Goal: Task Accomplishment & Management: Use online tool/utility

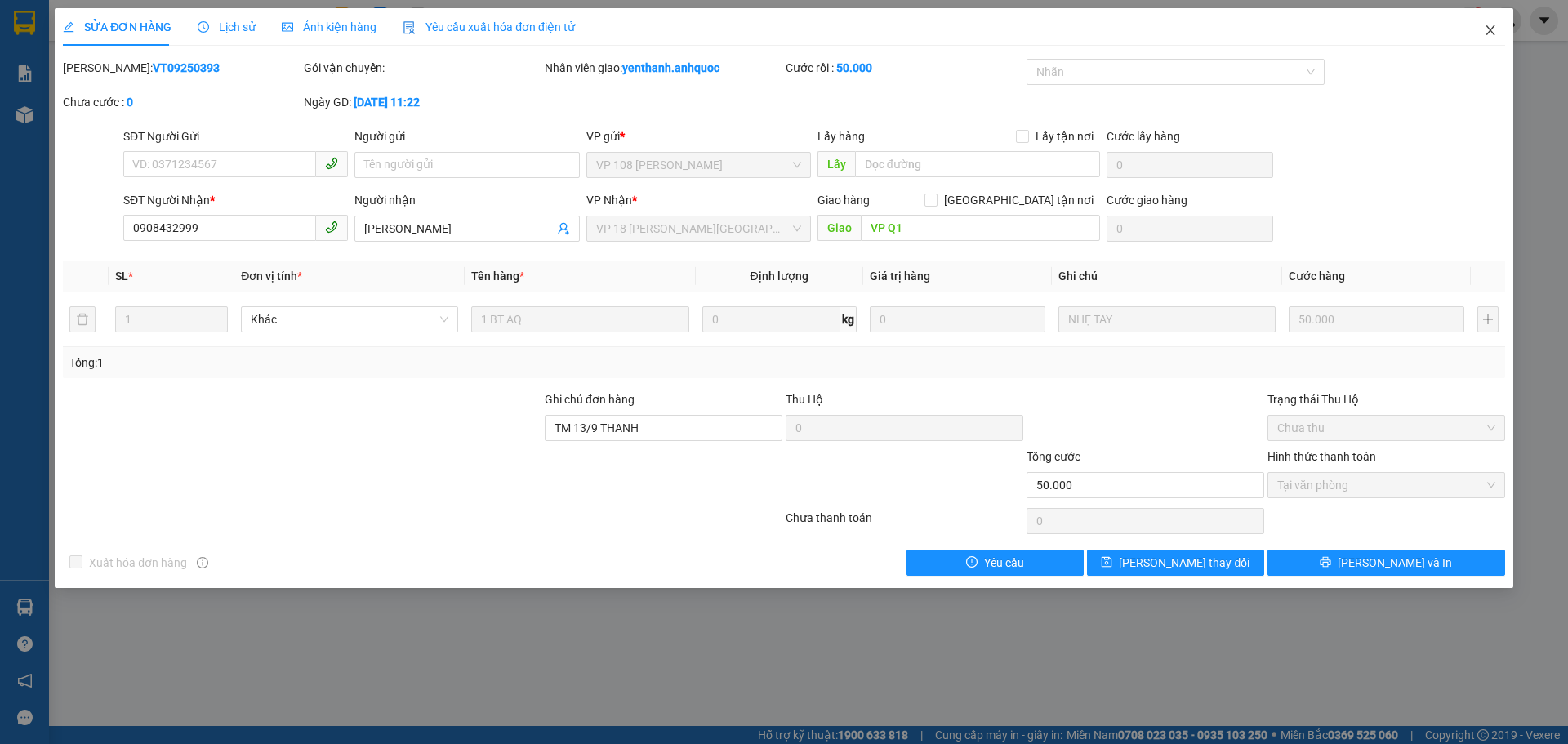
click at [1490, 27] on icon "close" at bounding box center [1490, 30] width 13 height 13
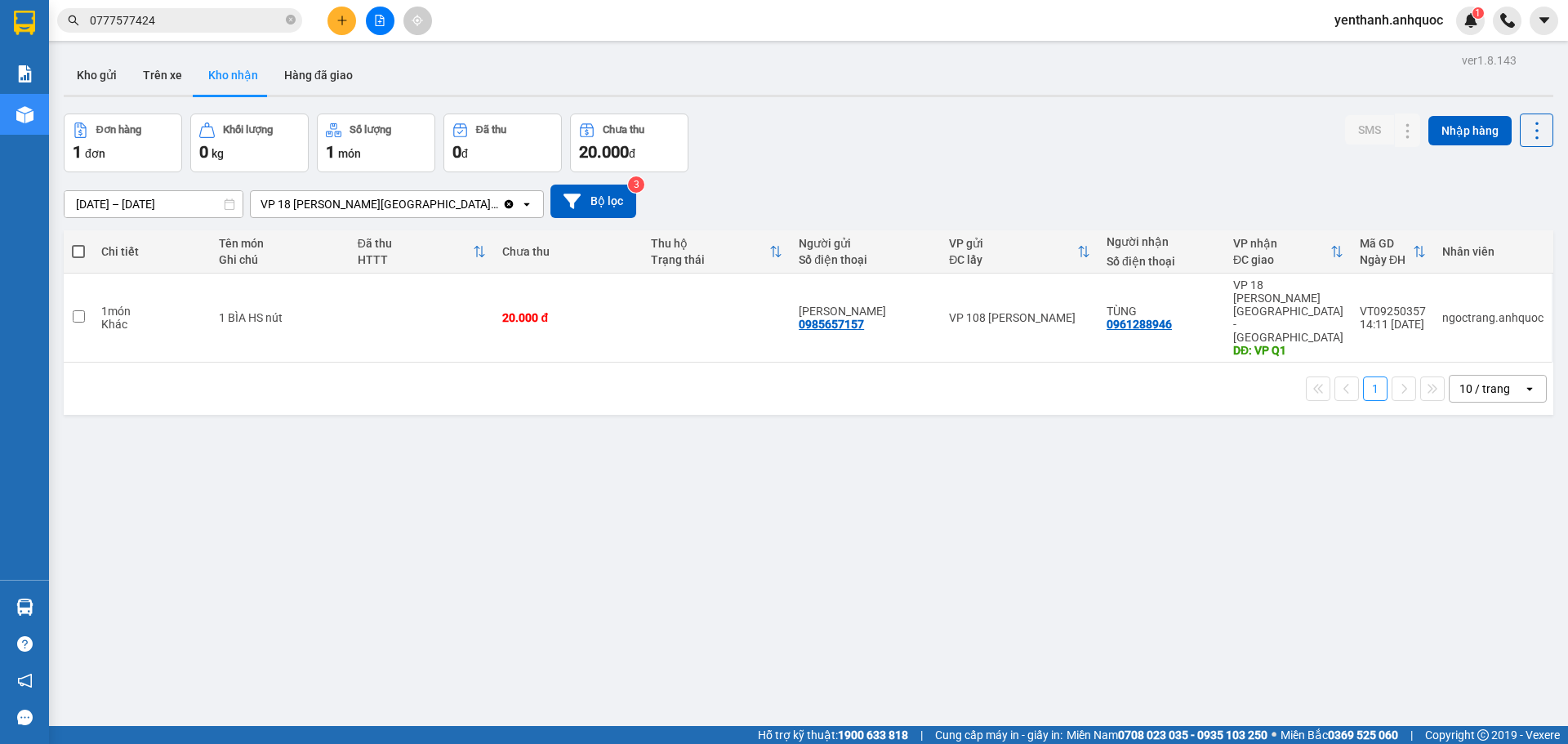
click at [332, 21] on button at bounding box center [341, 21] width 28 height 28
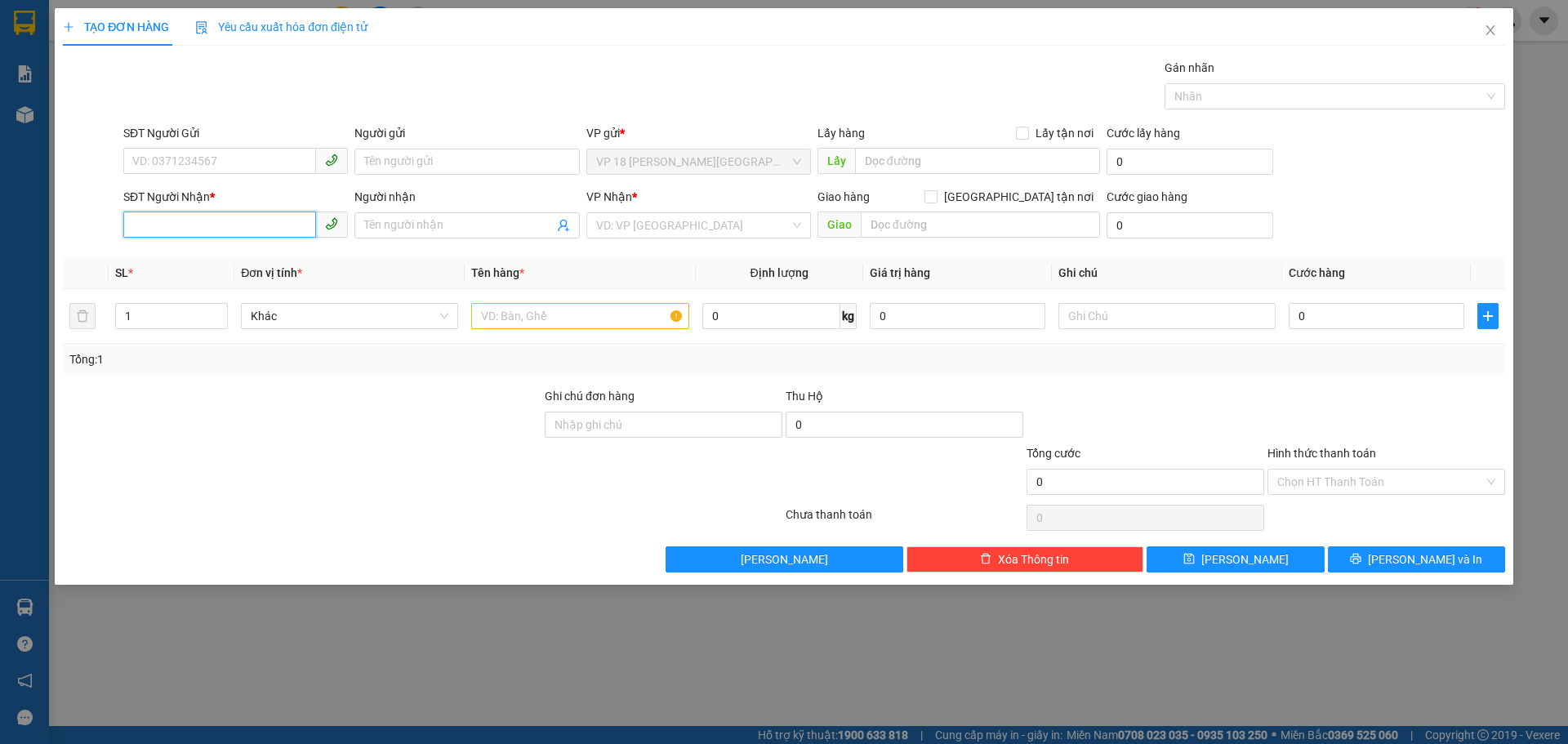
click at [213, 225] on input "SĐT Người Nhận *" at bounding box center [220, 225] width 193 height 26
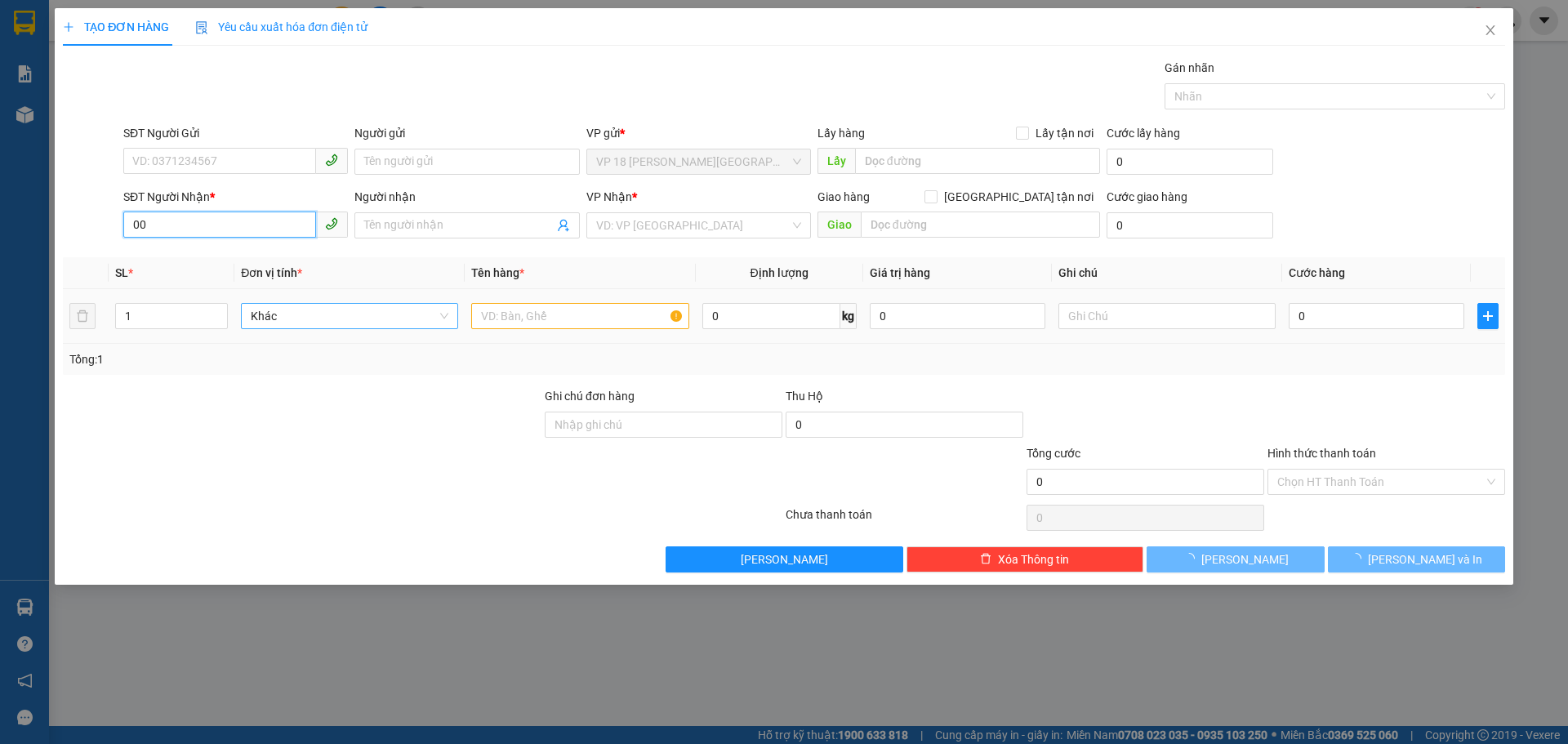
type input "0"
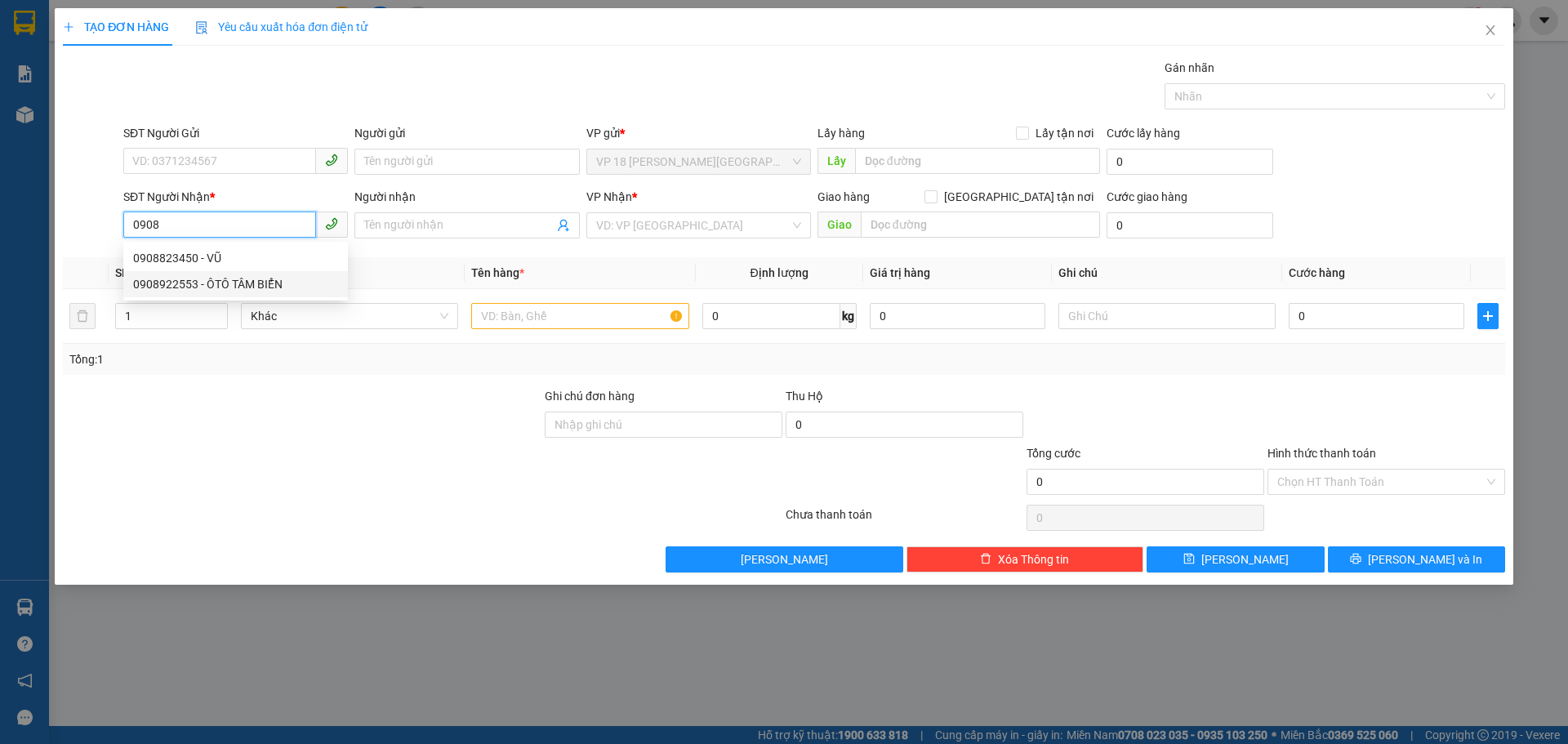
click at [283, 284] on div "0908922553 - ÔTÔ TÂM BIỂN" at bounding box center [236, 284] width 205 height 18
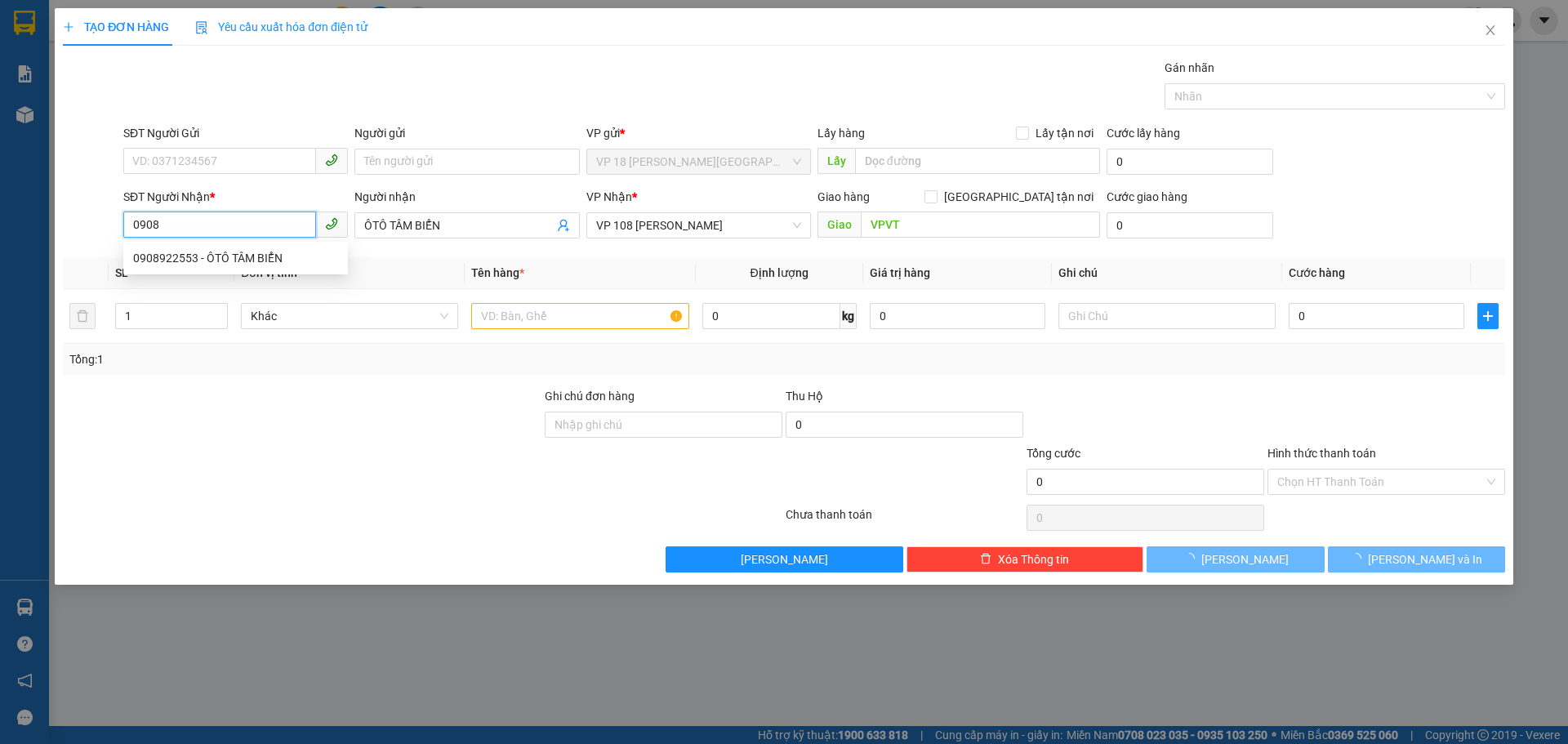
type input "0908922553"
type input "ÔTÔ TÂM BIỂN"
type input "VPVT"
type input "30.000"
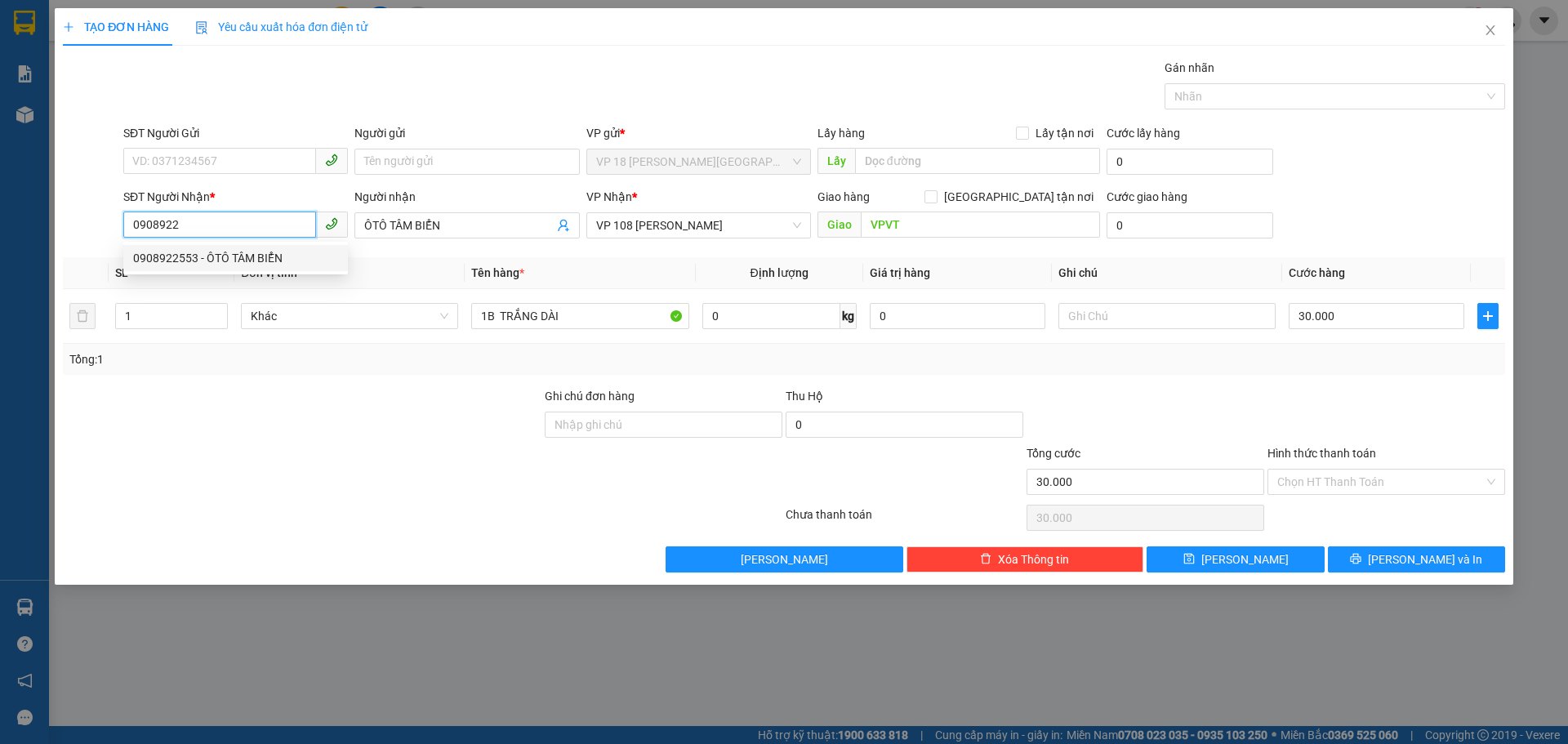
click at [263, 249] on div "0908922553 - ÔTÔ TÂM BIỂN" at bounding box center [236, 257] width 205 height 18
type input "0908922553"
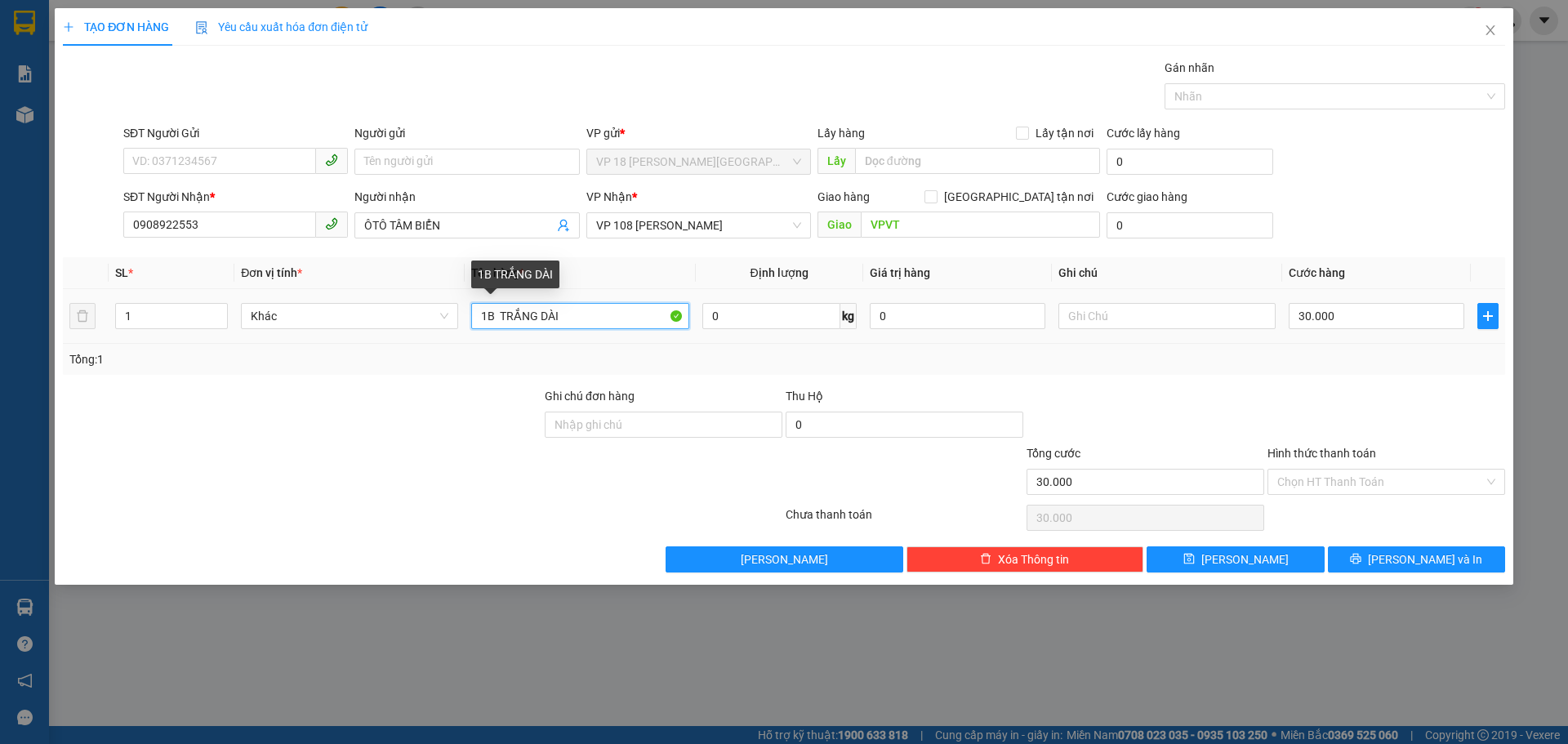
click at [628, 324] on input "1B TRẮNG DÀI" at bounding box center [579, 316] width 217 height 26
type input "1B TRẮNG DÀI"
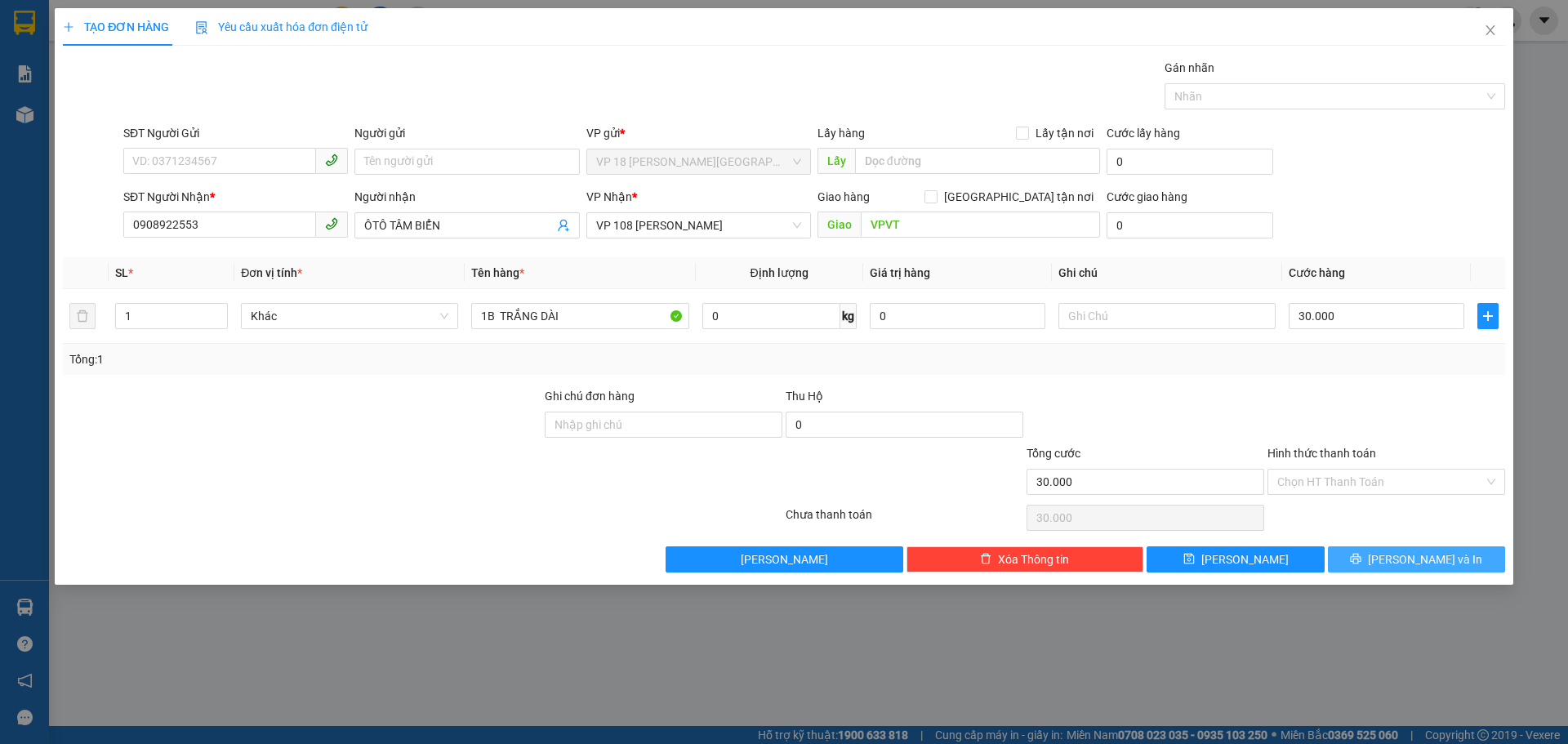
click at [1361, 559] on button "[PERSON_NAME] và In" at bounding box center [1416, 559] width 177 height 26
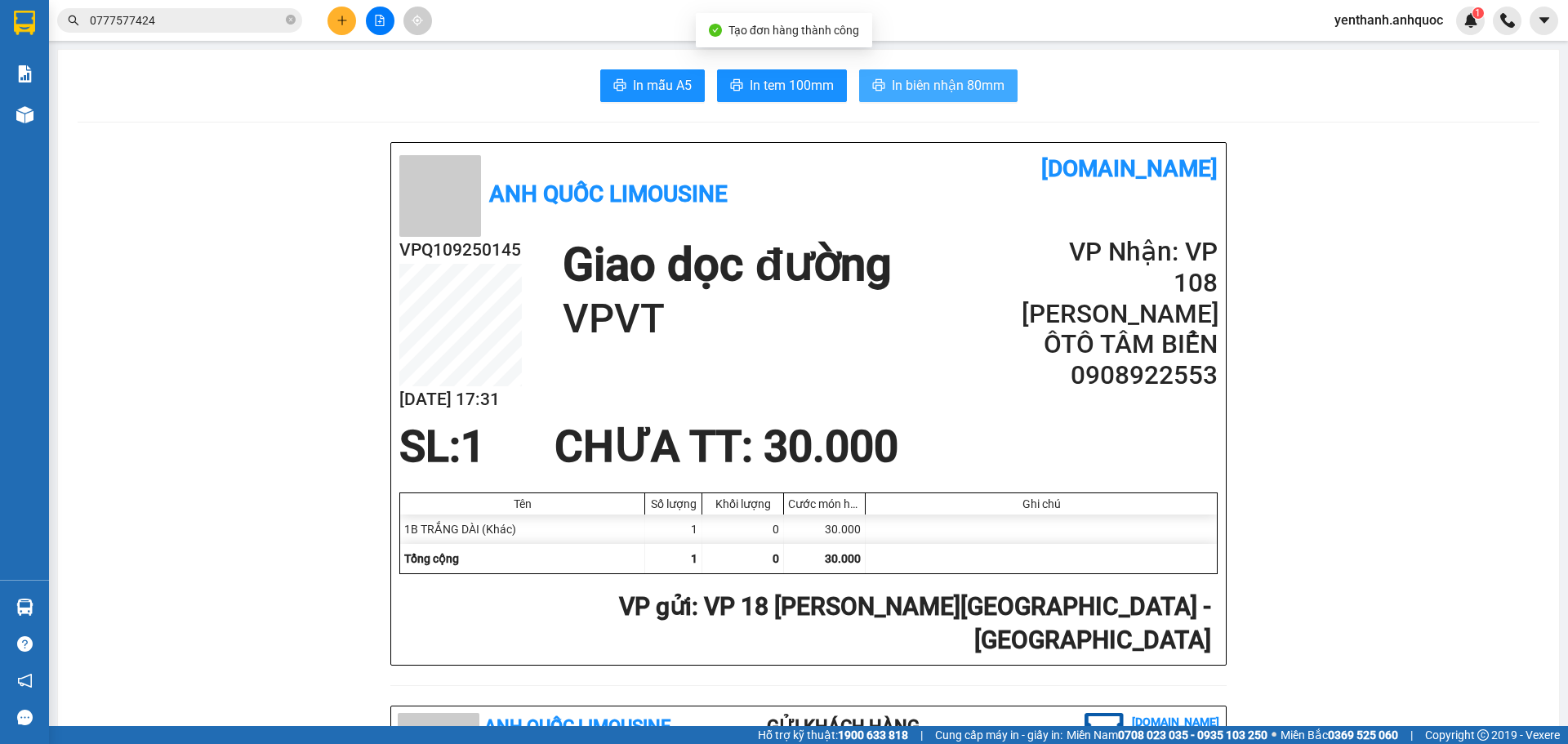
click at [1006, 82] on button "In biên nhận 80mm" at bounding box center [939, 86] width 158 height 33
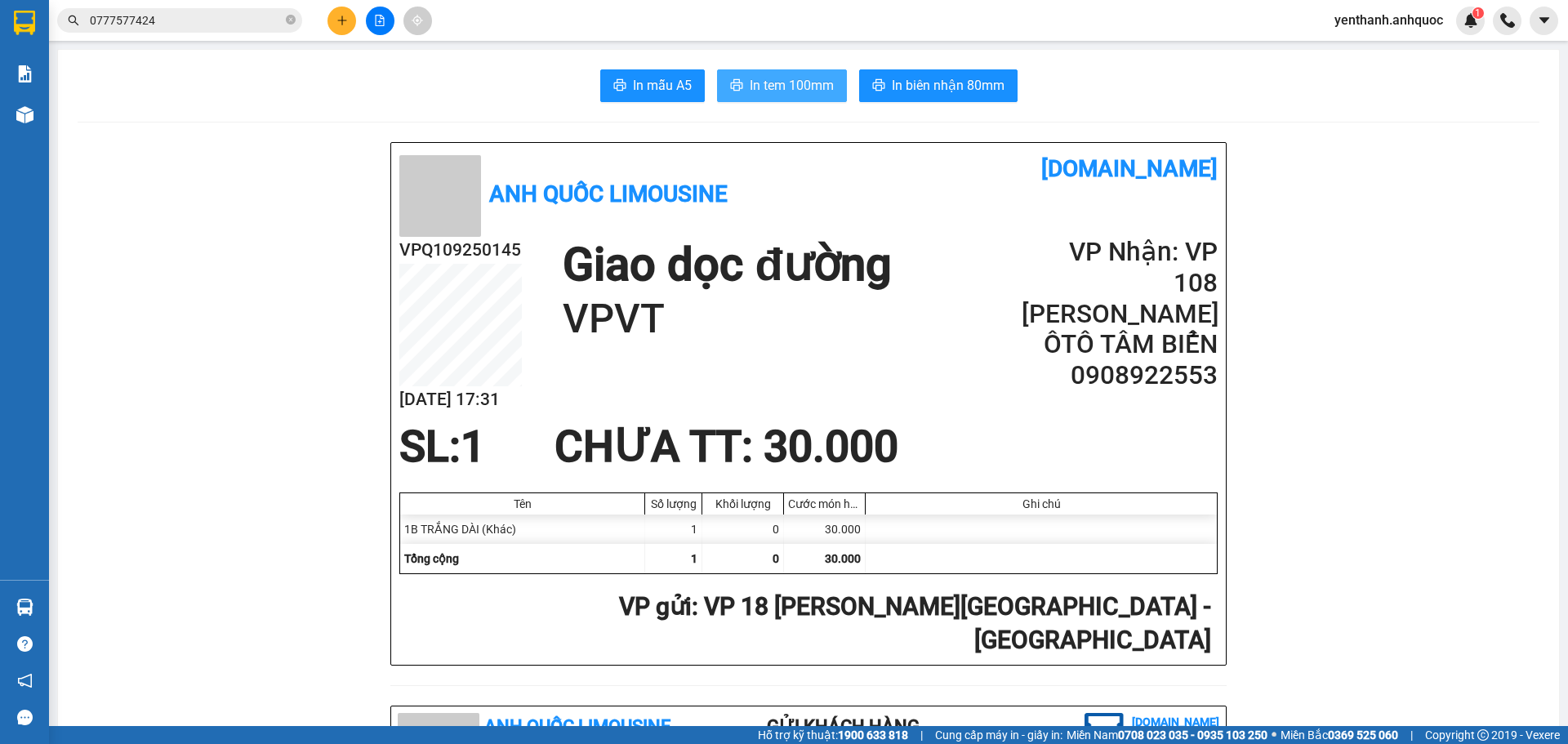
click at [774, 83] on span "In tem 100mm" at bounding box center [792, 85] width 84 height 21
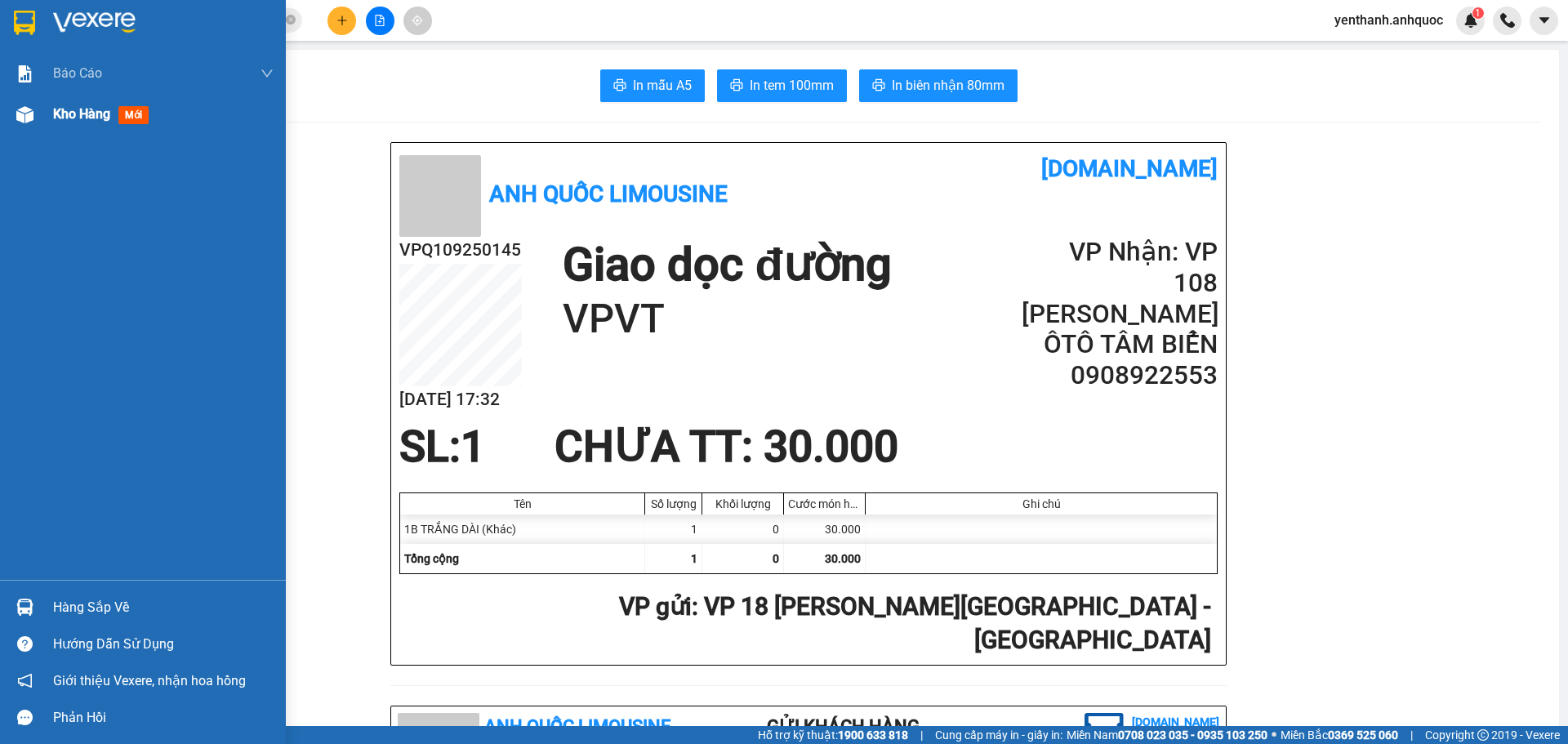
click at [33, 128] on div "Kho hàng mới" at bounding box center [143, 114] width 286 height 40
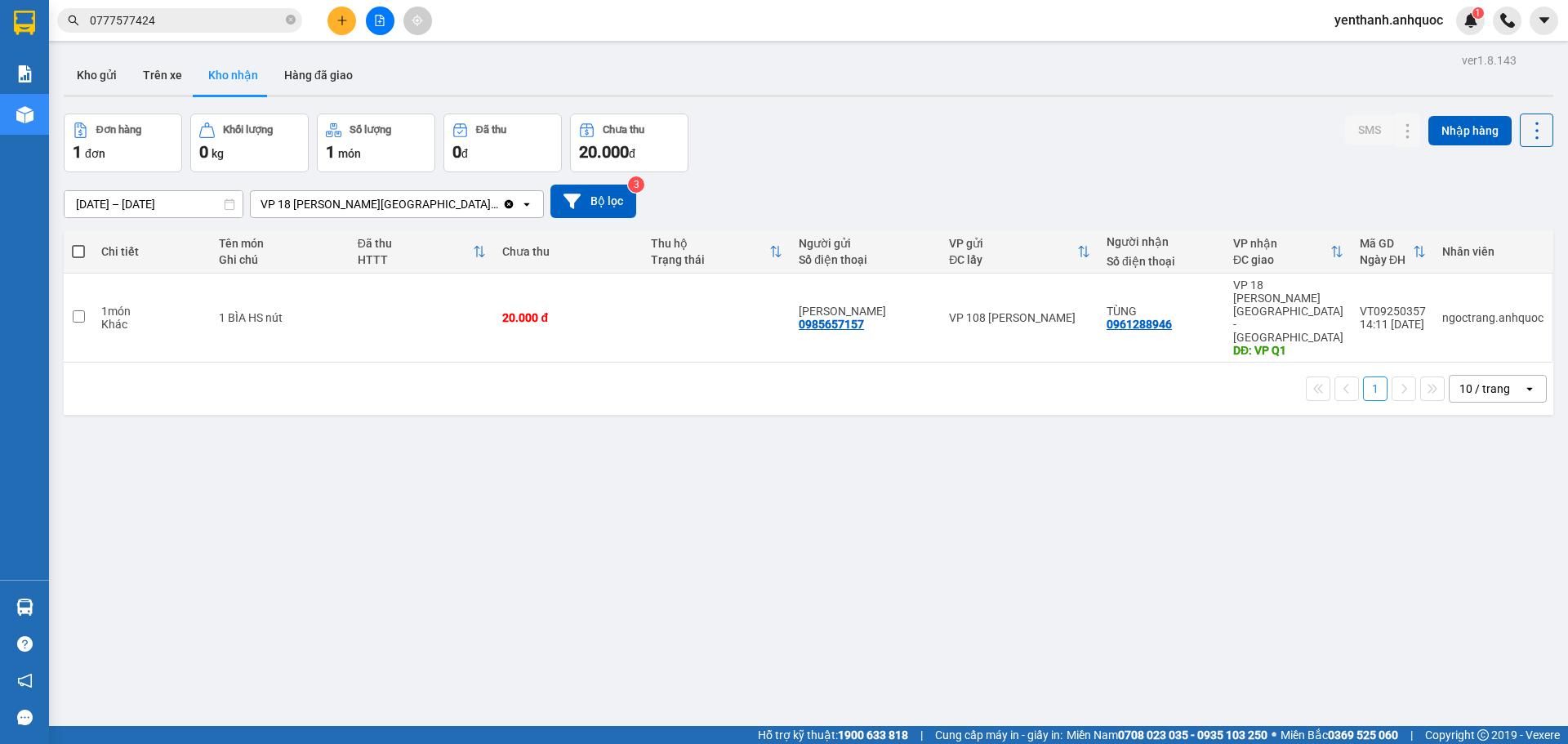
click at [84, 252] on span at bounding box center [77, 251] width 13 height 13
click at [78, 244] on input "checkbox" at bounding box center [78, 244] width 0 height 0
checkbox input "true"
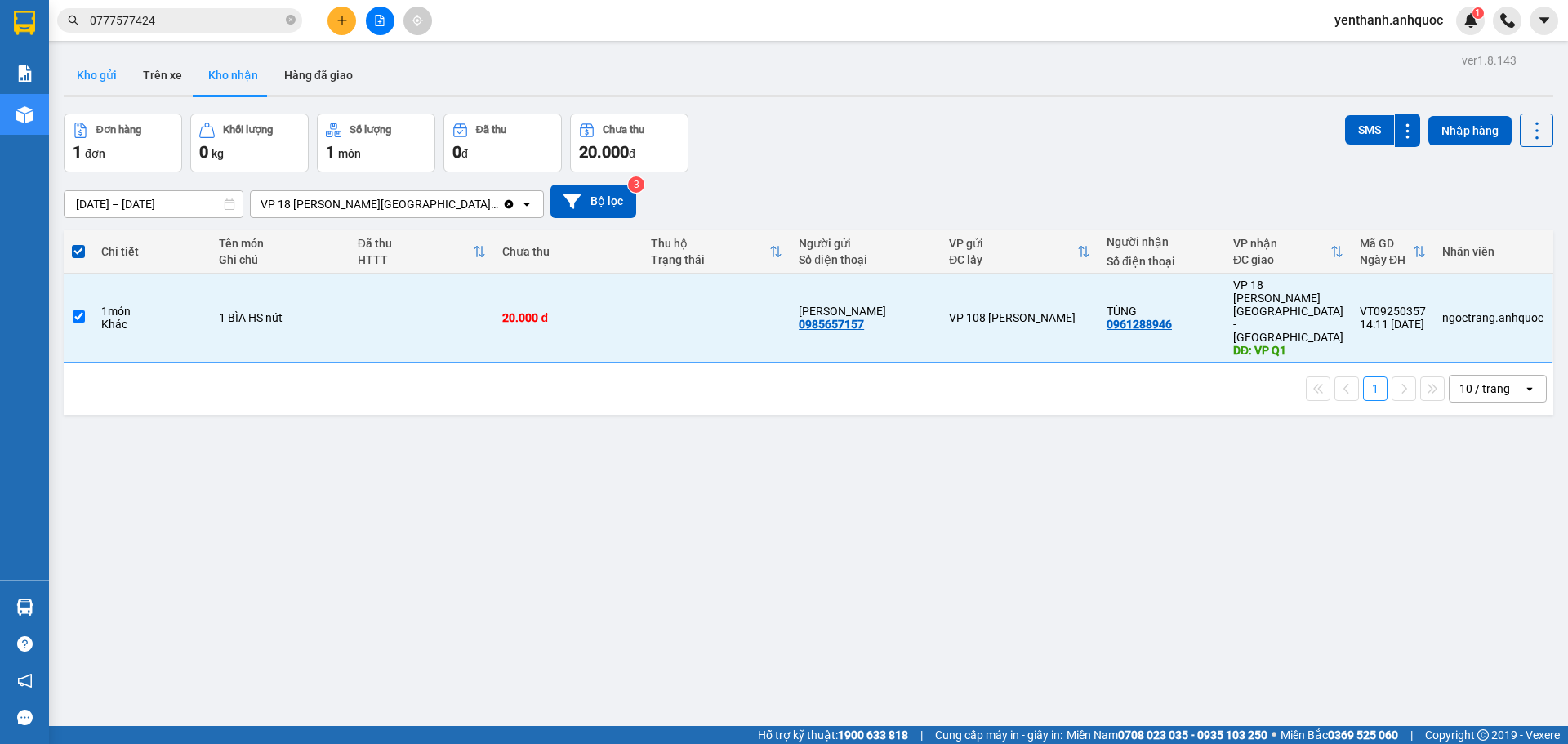
click at [103, 59] on button "Kho gửi" at bounding box center [96, 75] width 66 height 40
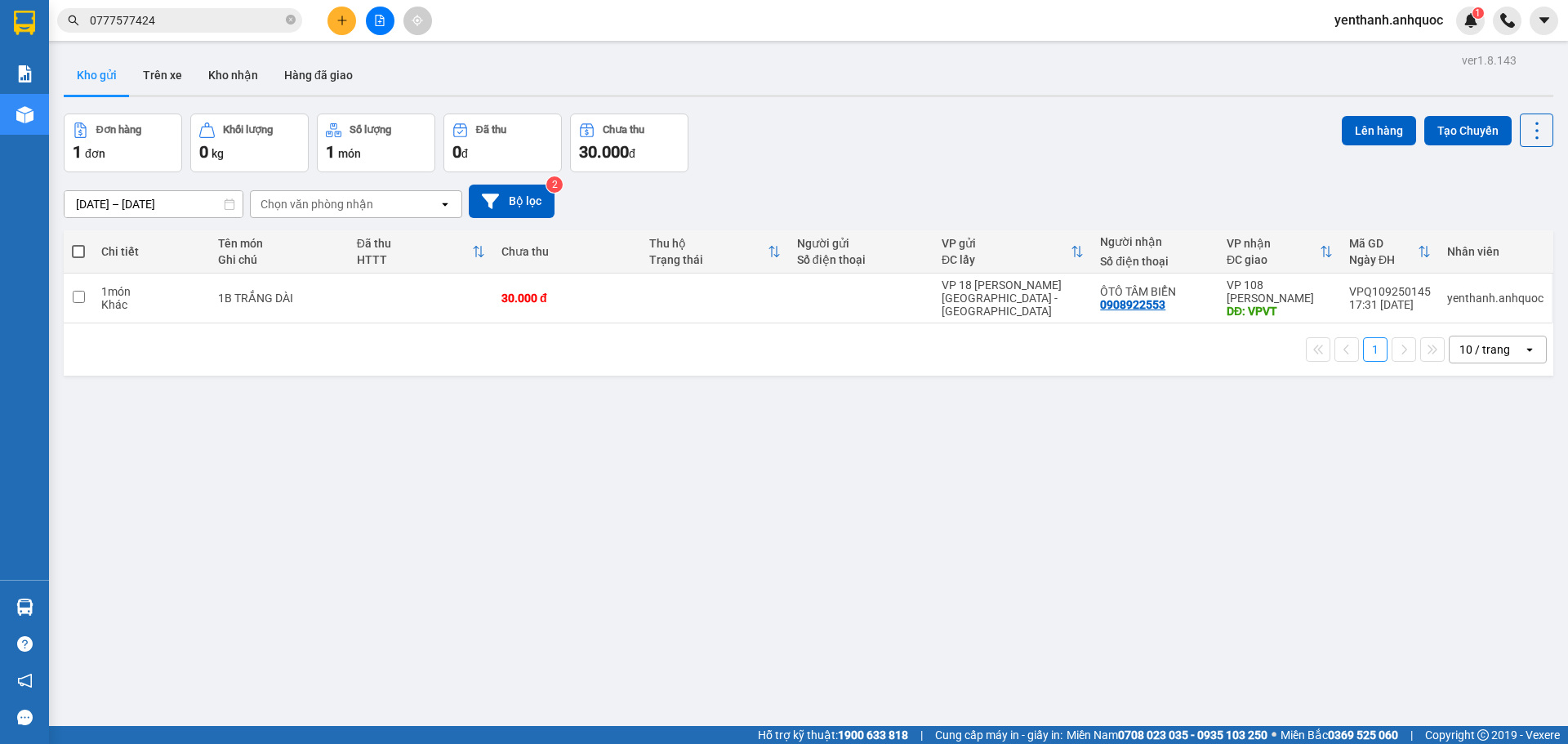
click at [83, 253] on span at bounding box center [77, 251] width 13 height 13
click at [78, 244] on input "checkbox" at bounding box center [78, 244] width 0 height 0
checkbox input "true"
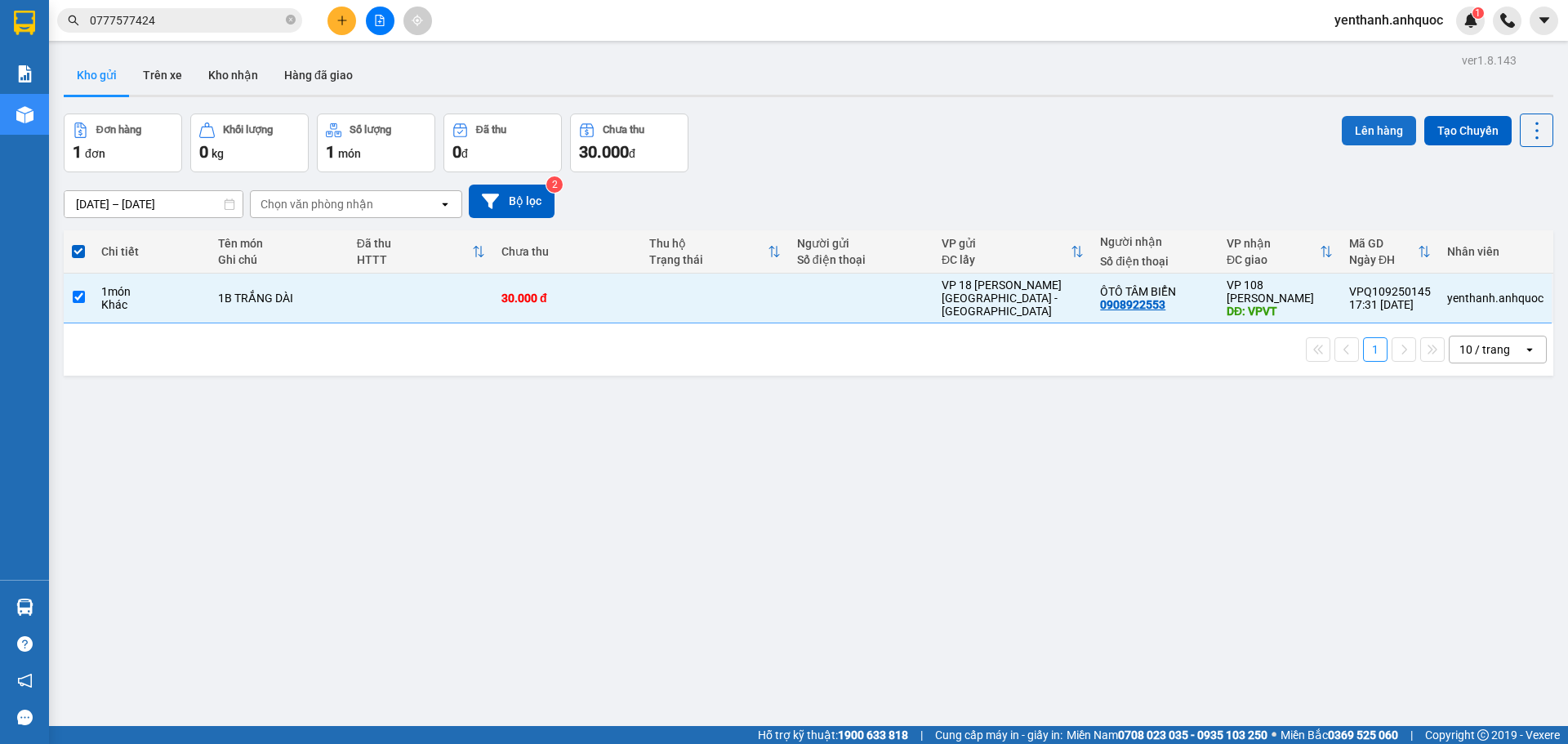
click at [1360, 128] on button "Lên hàng" at bounding box center [1379, 131] width 74 height 29
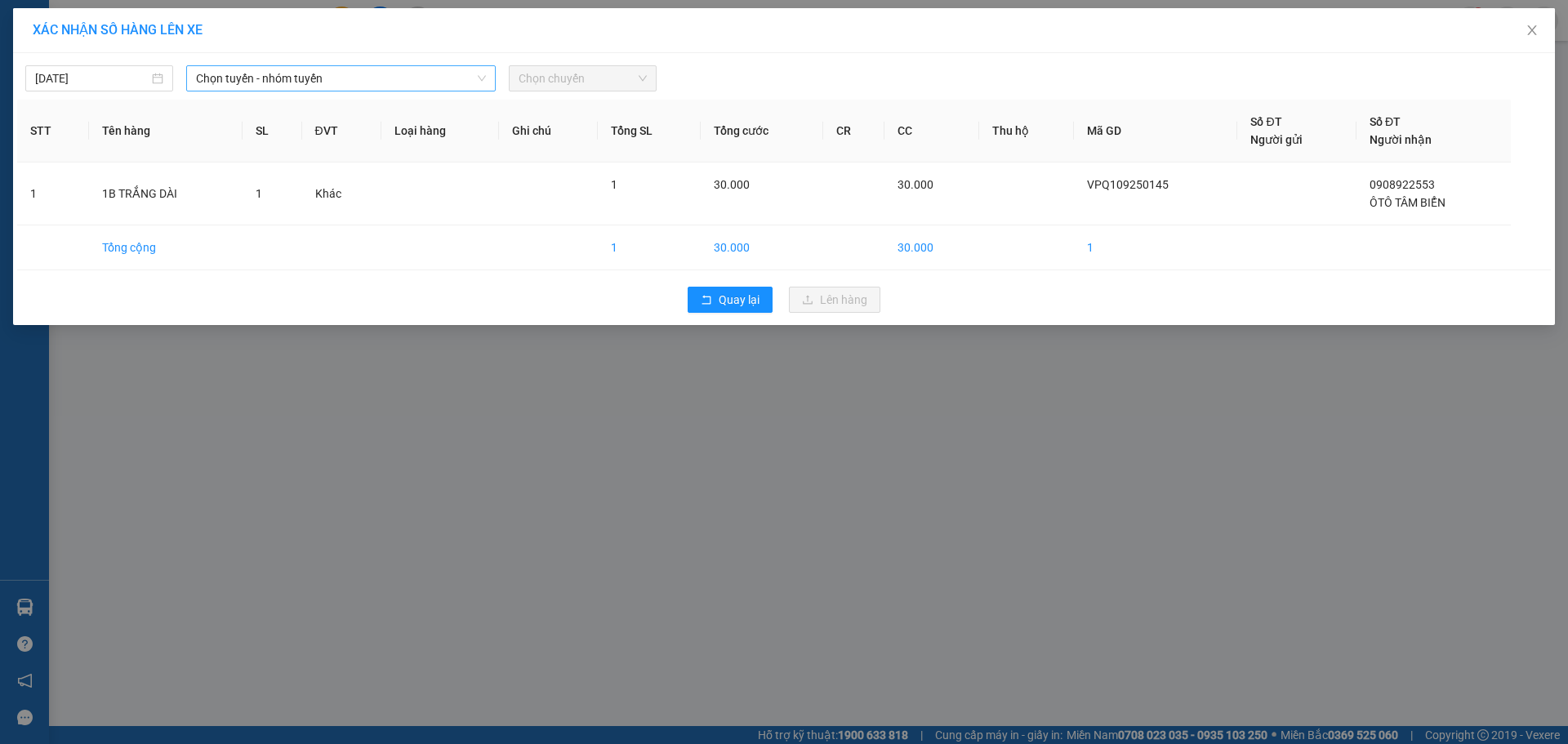
click at [385, 79] on span "Chọn tuyến - nhóm tuyến" at bounding box center [341, 78] width 290 height 24
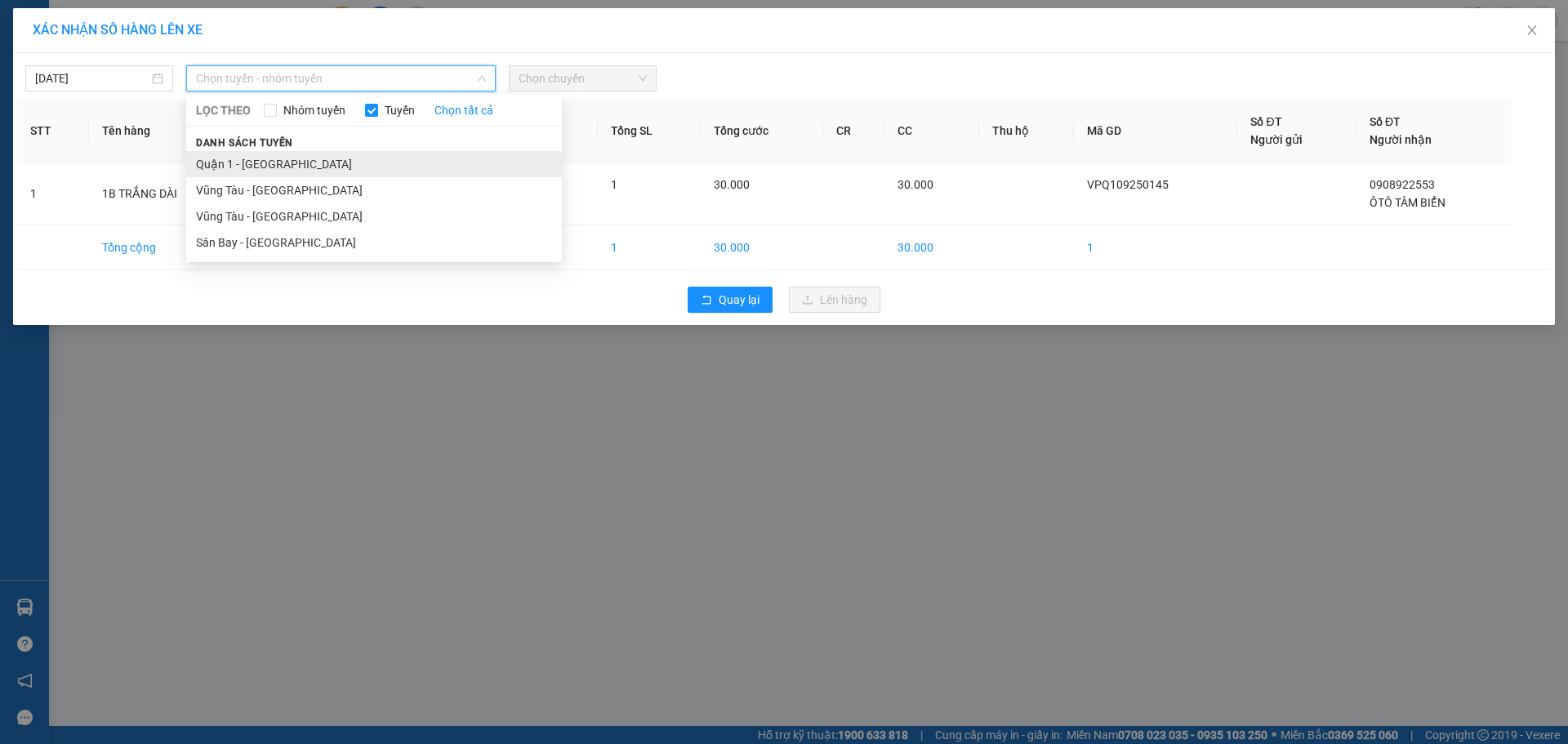
click at [382, 166] on li "Quận 1 - [GEOGRAPHIC_DATA]" at bounding box center [374, 164] width 375 height 26
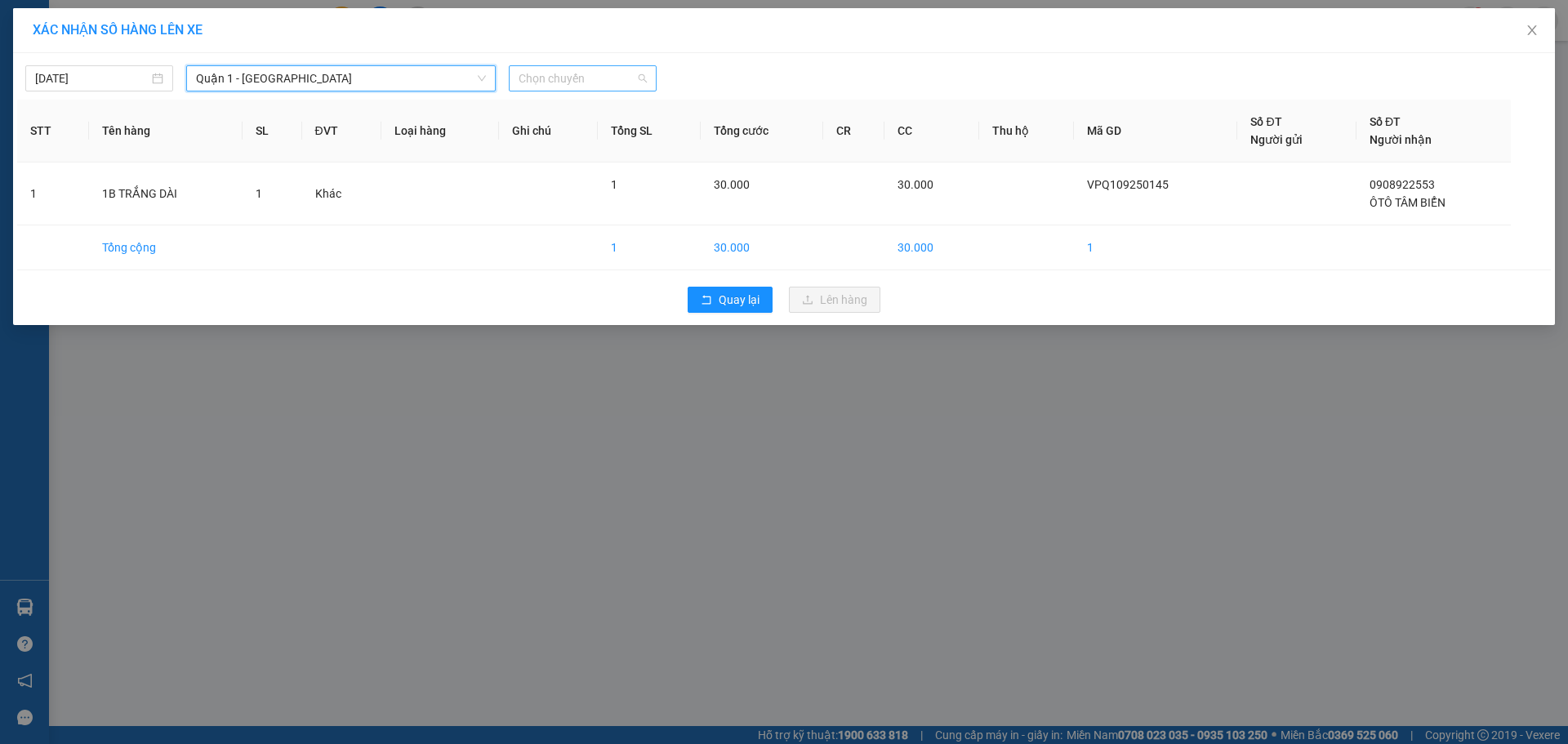
click at [577, 87] on span "Chọn chuyến" at bounding box center [582, 78] width 128 height 24
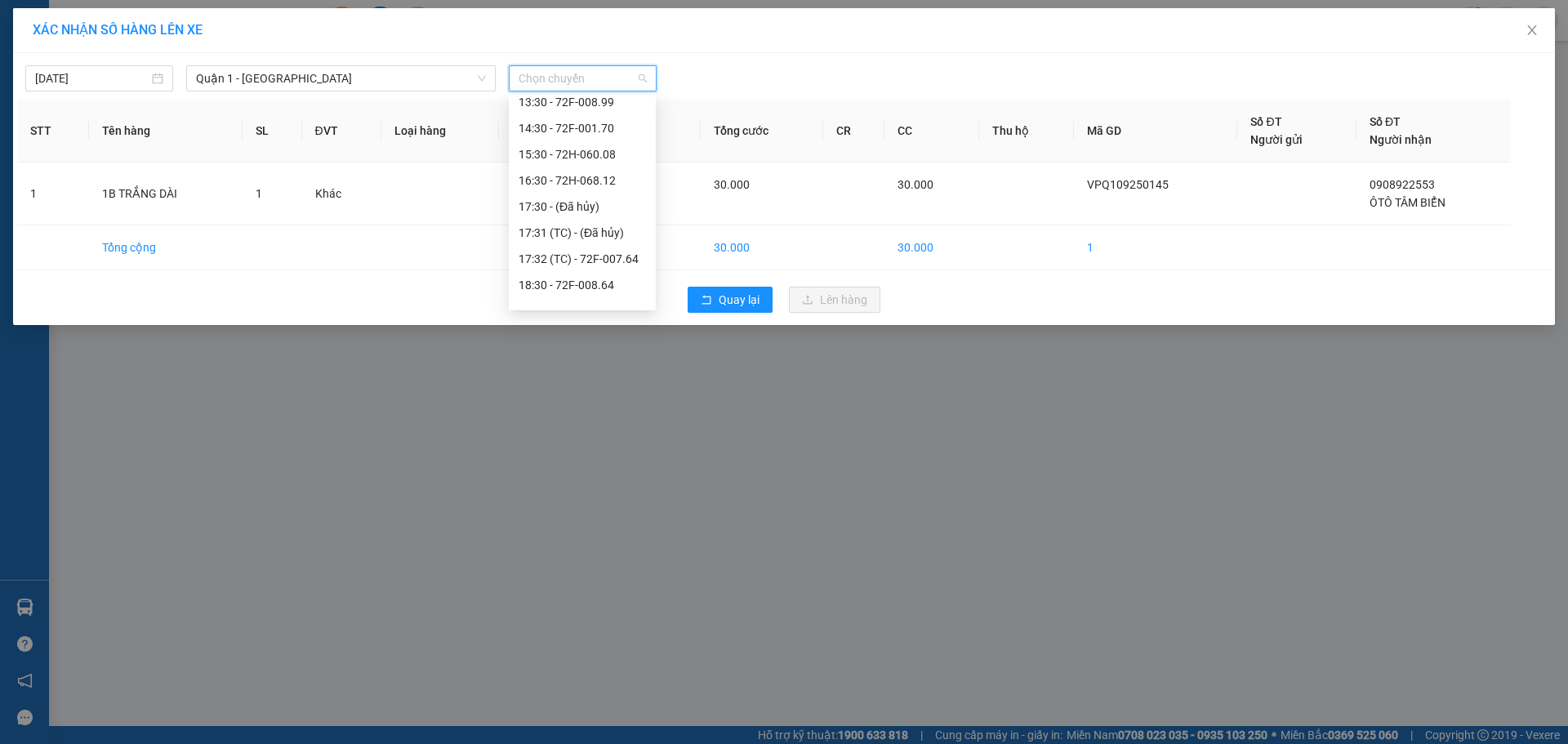
scroll to position [245, 0]
click at [601, 263] on div "17:32 (TC) - 72F-007.64" at bounding box center [582, 257] width 127 height 18
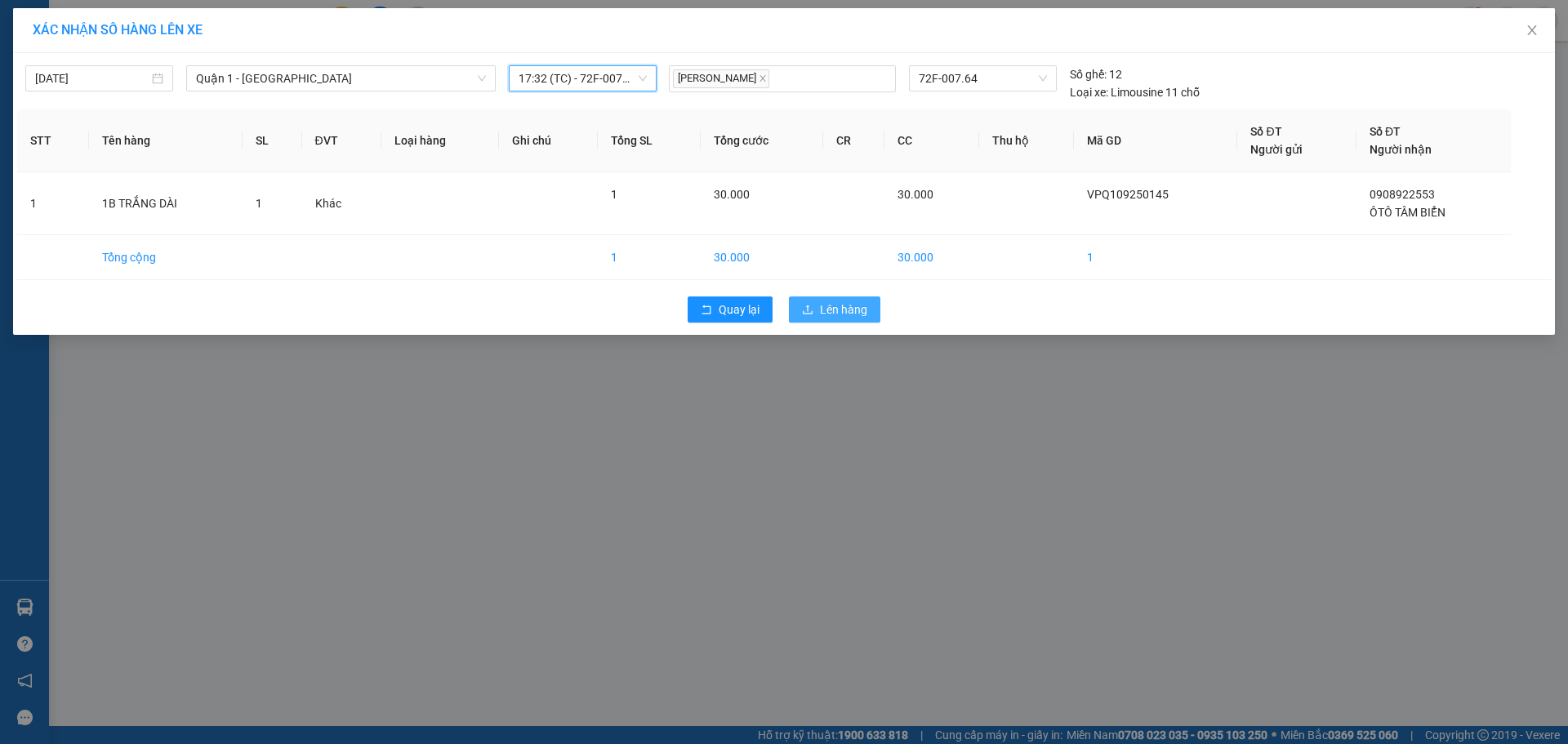
click at [878, 312] on button "Lên hàng" at bounding box center [834, 309] width 91 height 26
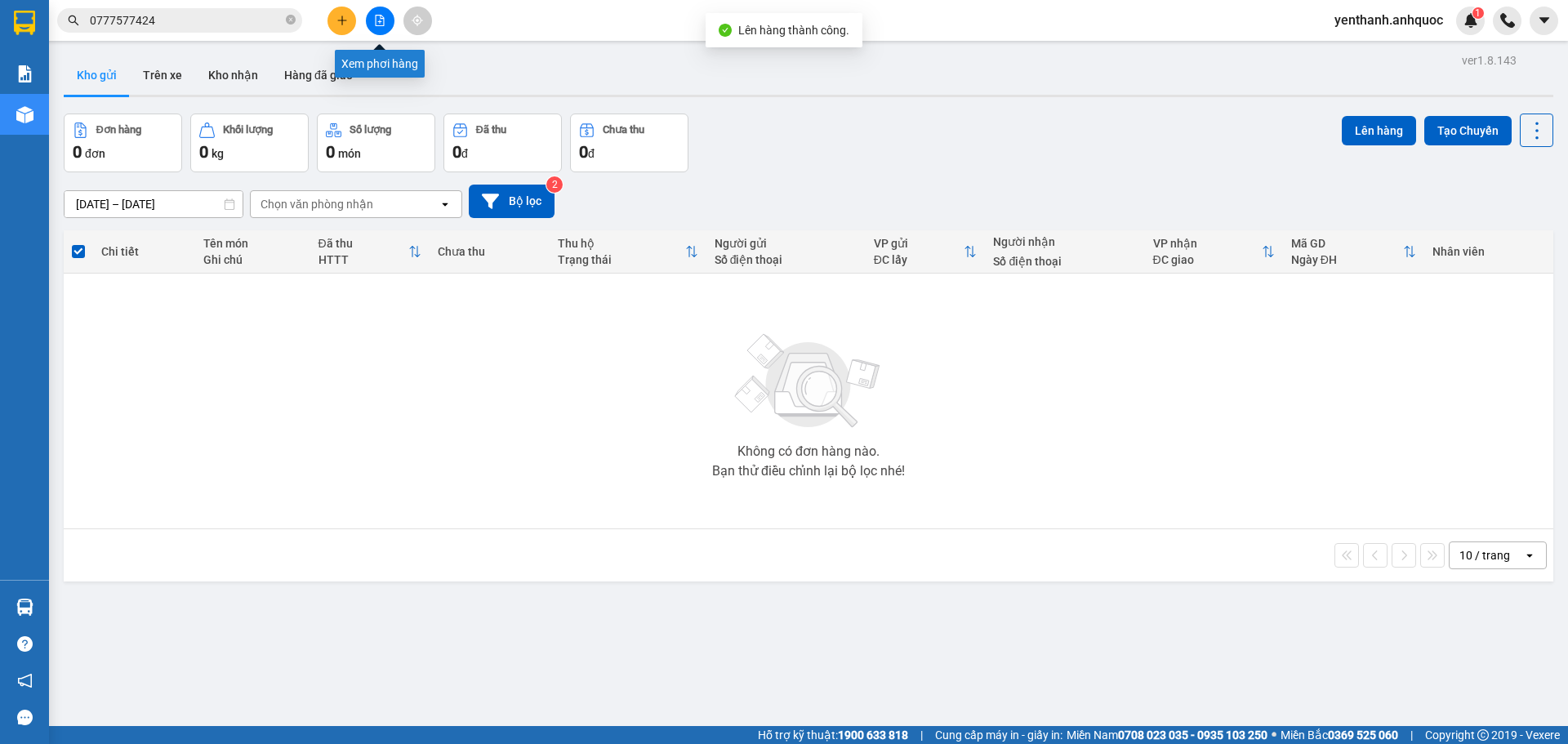
click at [368, 22] on button at bounding box center [380, 21] width 28 height 28
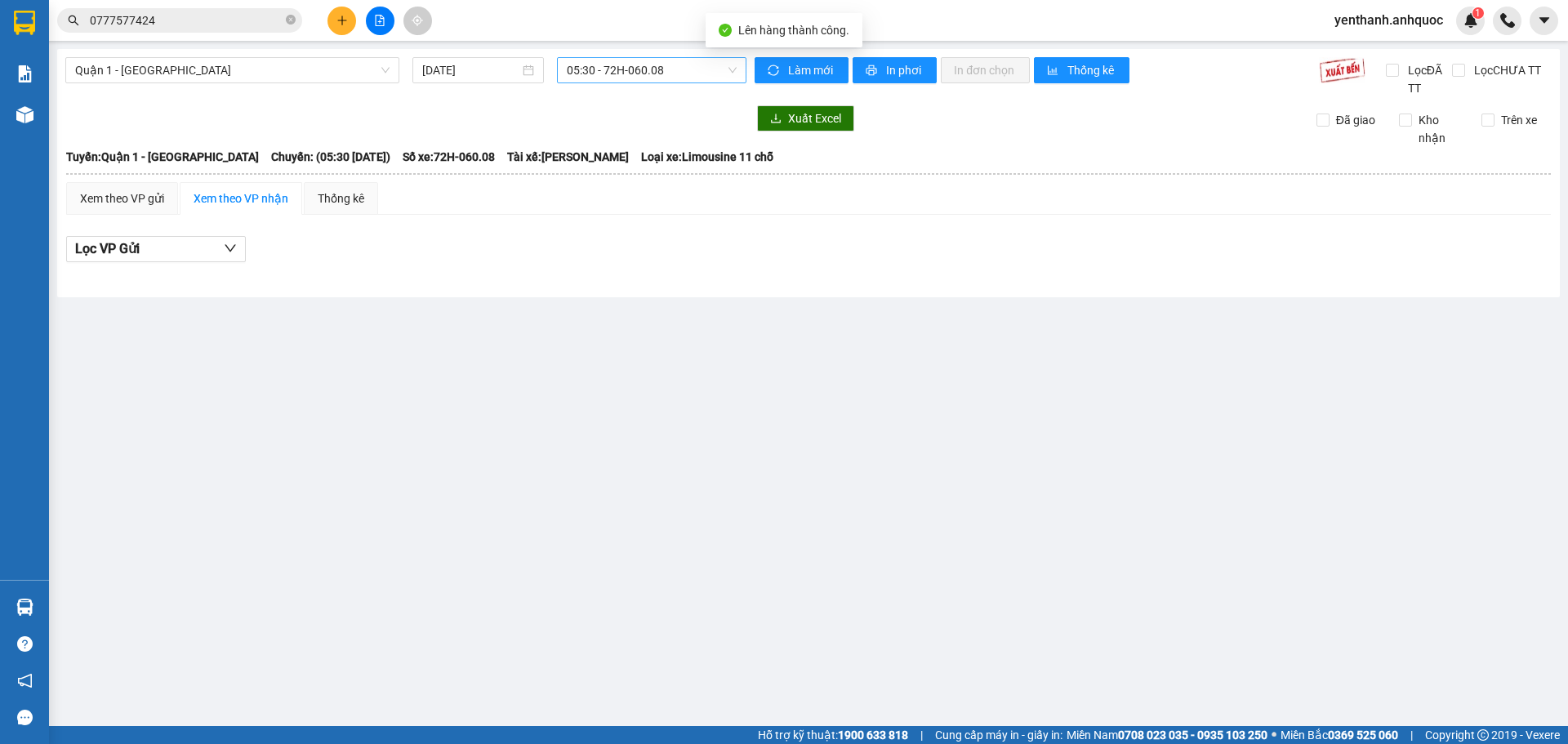
click at [682, 67] on span "05:30 - 72H-060.08" at bounding box center [651, 70] width 170 height 24
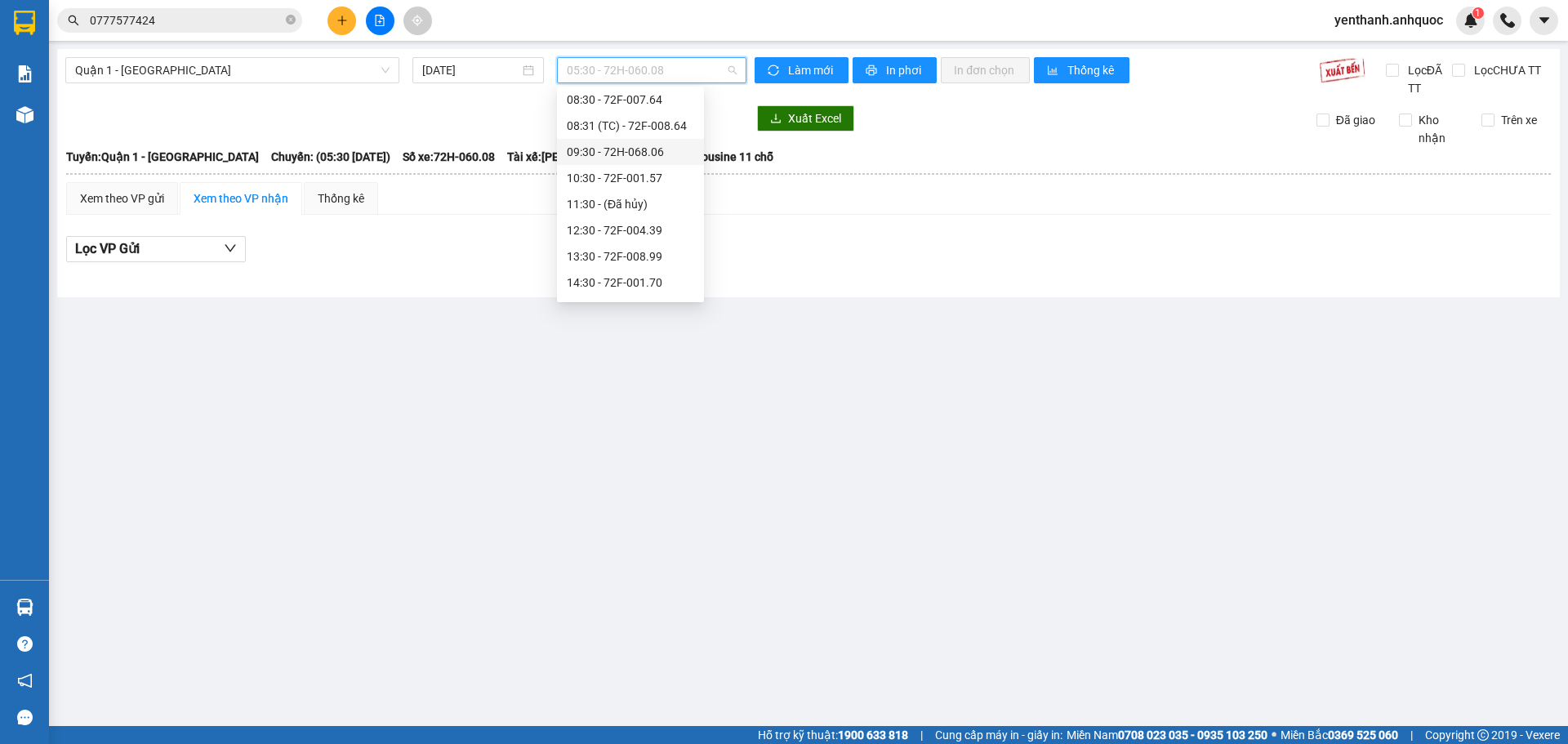
scroll to position [326, 0]
click at [639, 164] on div "17:32 (TC) - 72F-007.64" at bounding box center [630, 168] width 127 height 18
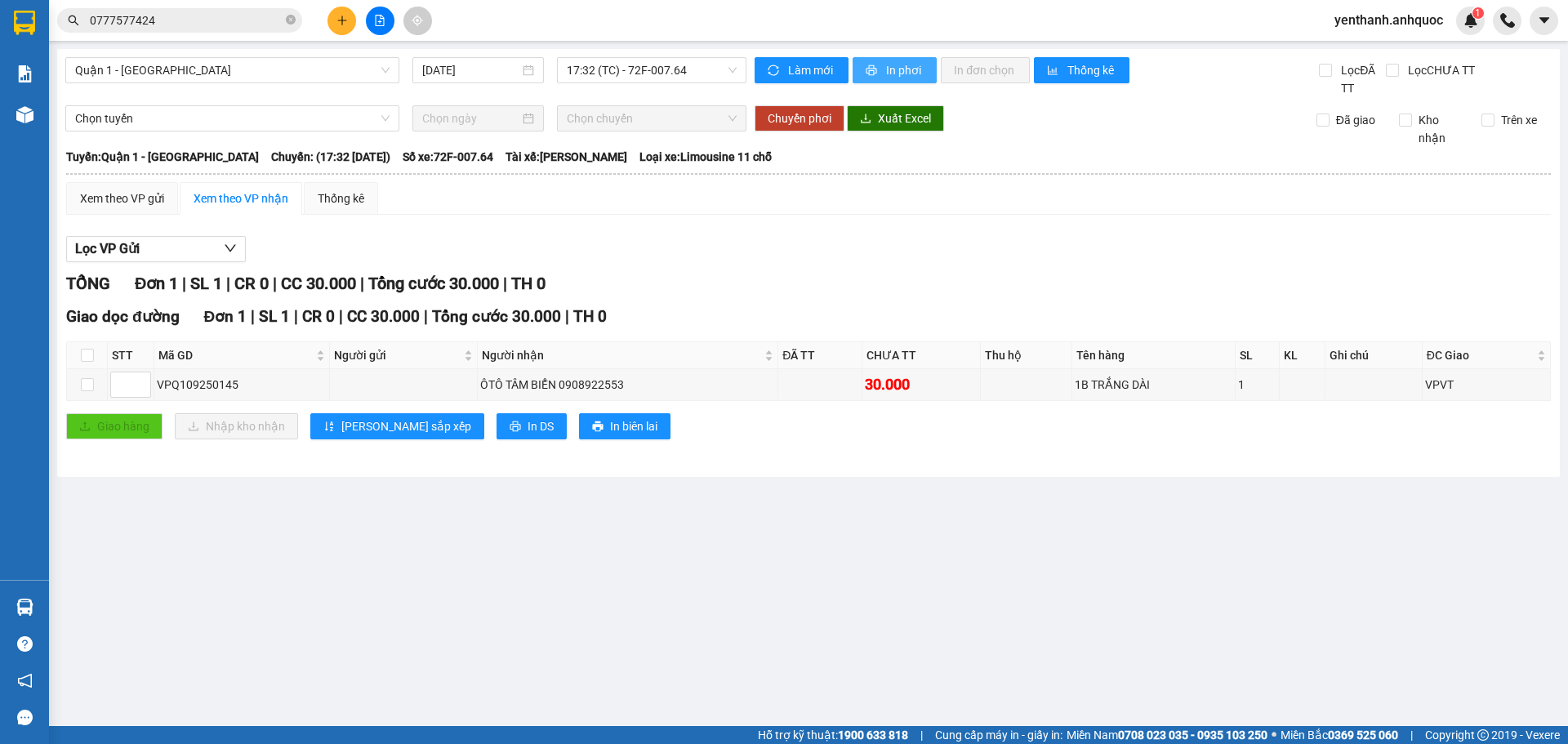
click at [910, 74] on span "In phơi" at bounding box center [905, 70] width 38 height 18
click at [891, 65] on span "In phơi" at bounding box center [905, 70] width 38 height 18
click at [908, 64] on span "In phơi" at bounding box center [905, 70] width 38 height 18
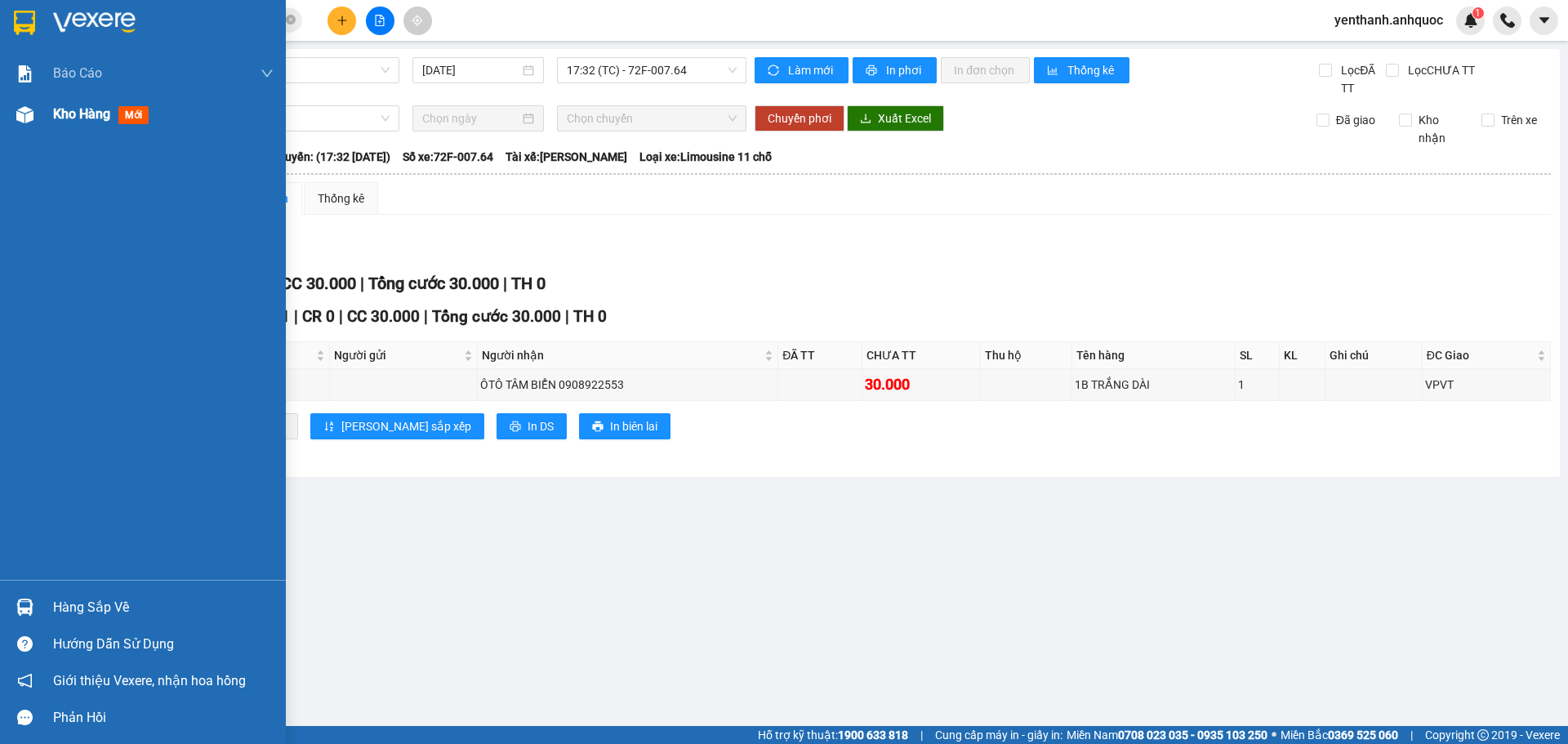
click at [43, 129] on div "Kho hàng mới" at bounding box center [143, 114] width 286 height 40
